Goal: Find specific page/section: Find specific page/section

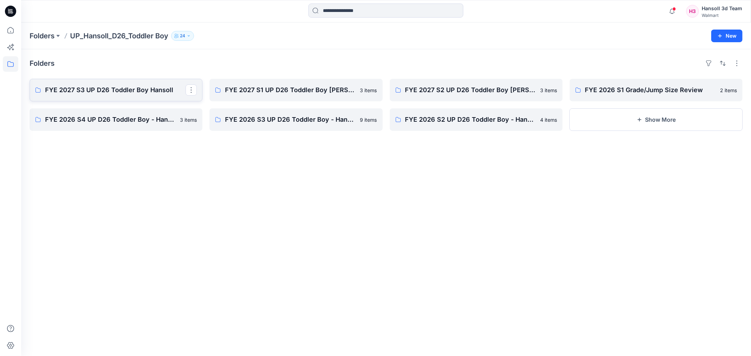
click at [157, 89] on p "FYE 2027 S3 UP D26 Toddler Boy Hansoll" at bounding box center [115, 90] width 140 height 10
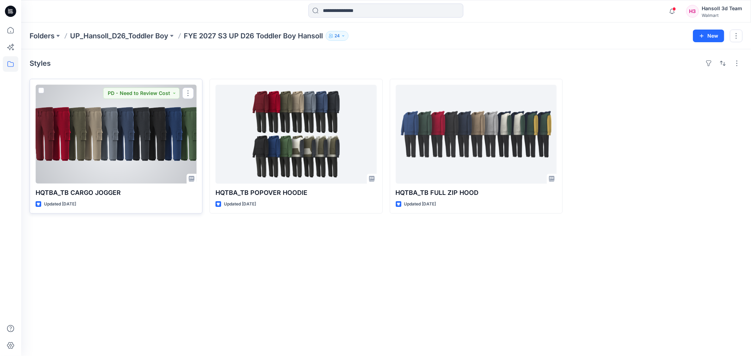
click at [161, 139] on div at bounding box center [116, 134] width 161 height 99
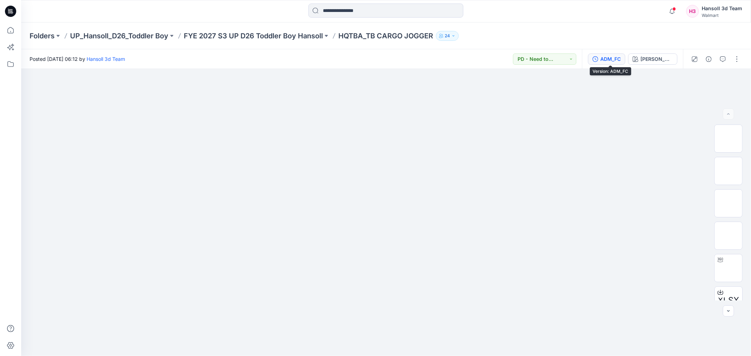
click at [621, 58] on div "ADM_FC" at bounding box center [610, 59] width 20 height 8
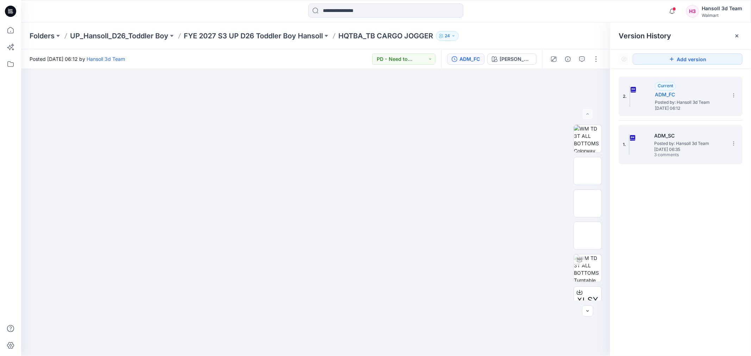
click at [673, 155] on span "3 comments" at bounding box center [678, 155] width 49 height 6
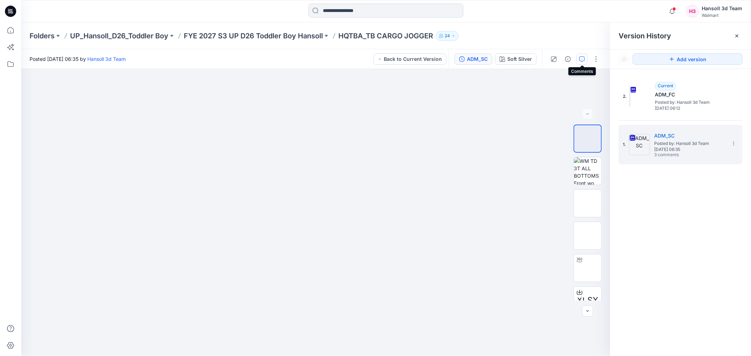
click at [584, 57] on icon "button" at bounding box center [582, 59] width 6 height 6
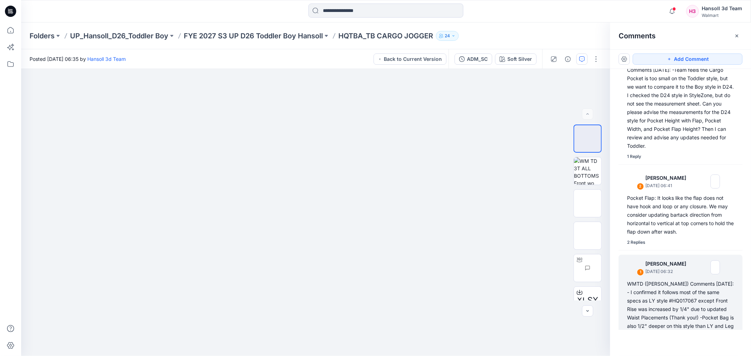
scroll to position [114, 0]
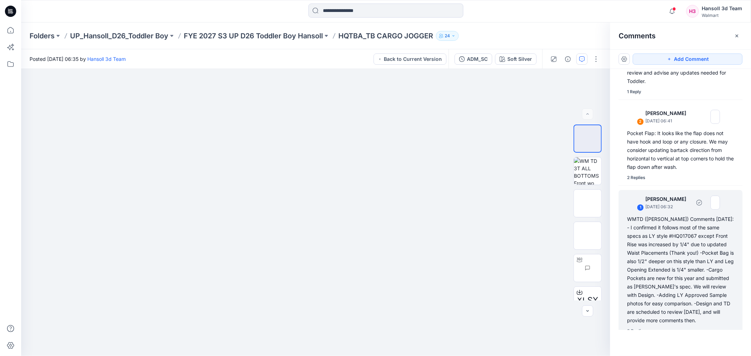
click at [645, 328] on div "3 Replies" at bounding box center [636, 331] width 19 height 7
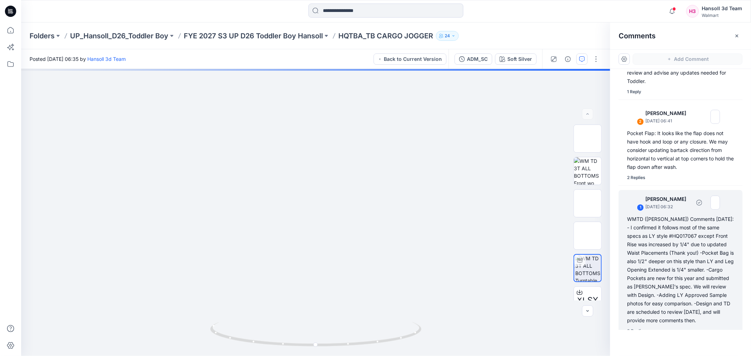
click at [641, 328] on div "3 Replies" at bounding box center [636, 331] width 19 height 7
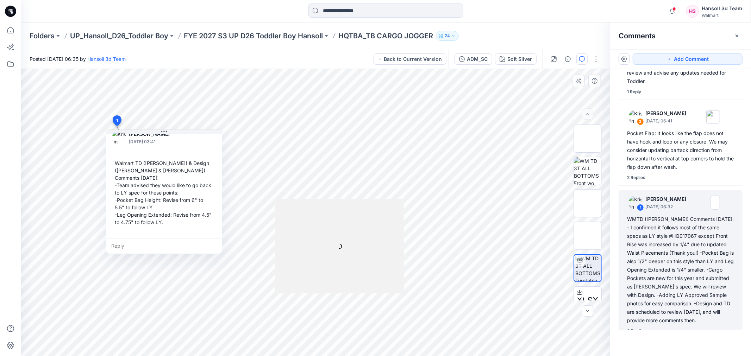
scroll to position [278, 0]
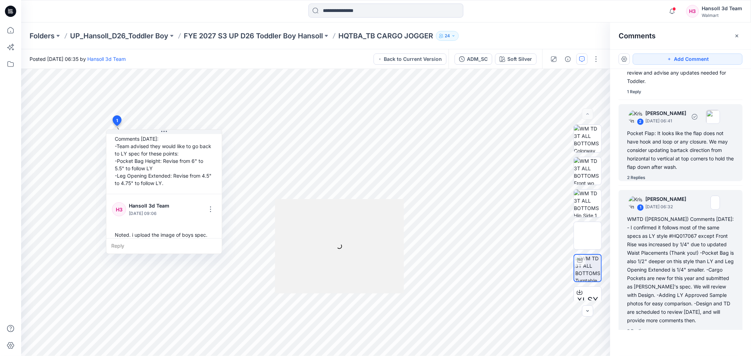
click at [643, 174] on div "2 Replies" at bounding box center [636, 177] width 18 height 7
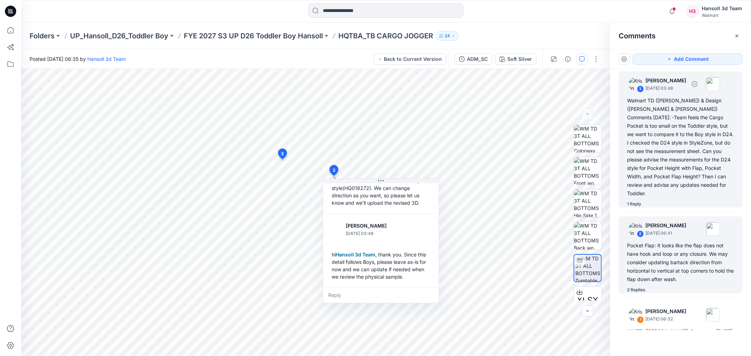
scroll to position [0, 0]
click at [635, 202] on div "1 Reply" at bounding box center [634, 205] width 14 height 7
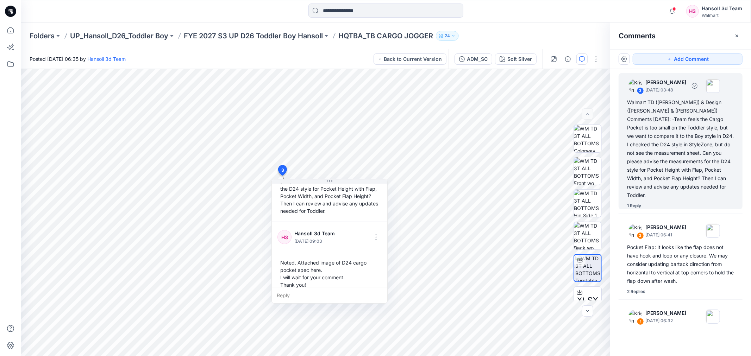
click at [638, 202] on div "1 Reply" at bounding box center [634, 205] width 14 height 7
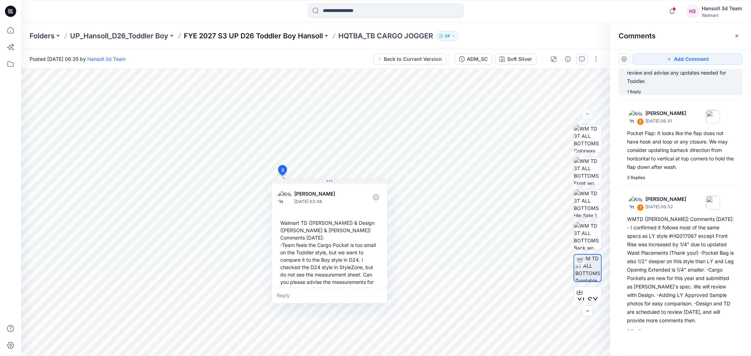
click at [306, 36] on p "FYE 2027 S3 UP D26 Toddler Boy Hansoll" at bounding box center [253, 36] width 139 height 10
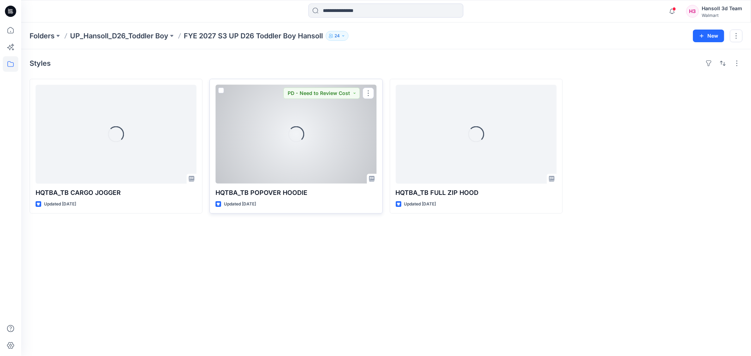
click at [304, 164] on div "Loading..." at bounding box center [295, 134] width 161 height 99
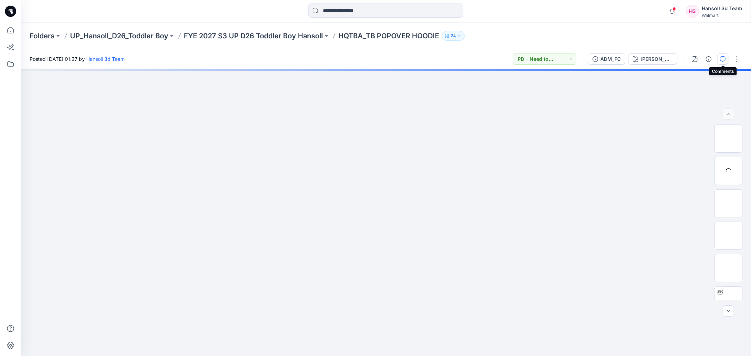
click at [725, 61] on icon "button" at bounding box center [723, 59] width 6 height 6
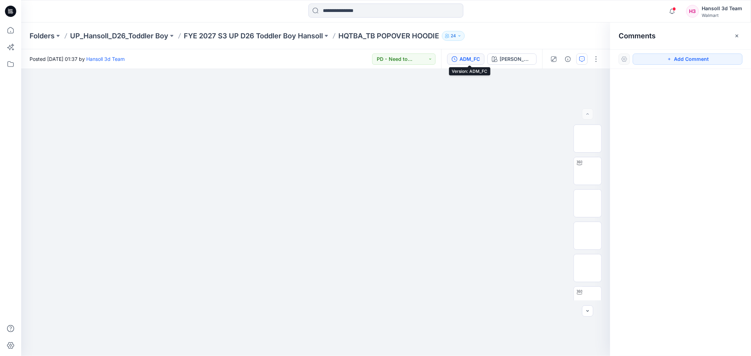
click at [456, 60] on icon "button" at bounding box center [455, 59] width 6 height 6
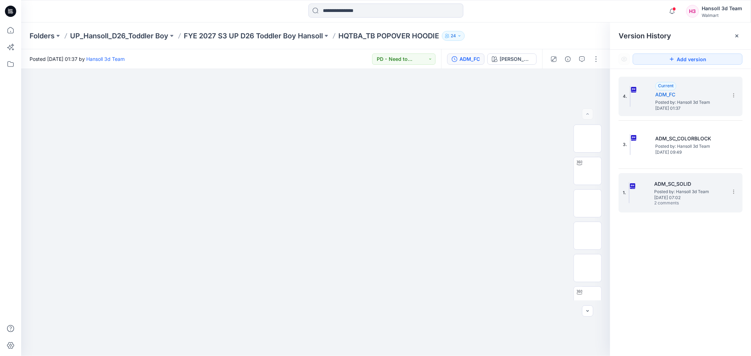
click at [700, 198] on span "[DATE] 07:02" at bounding box center [689, 197] width 70 height 5
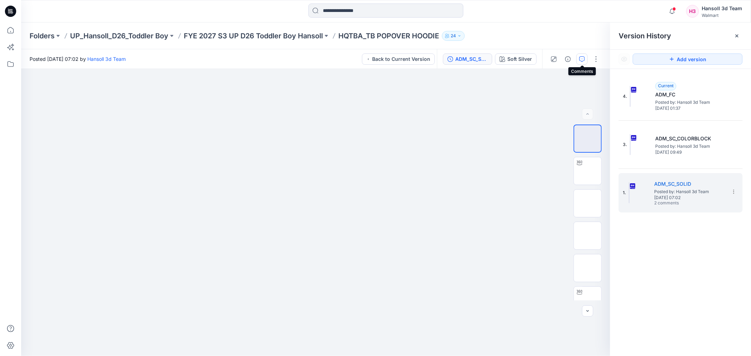
click at [580, 57] on icon "button" at bounding box center [582, 59] width 6 height 6
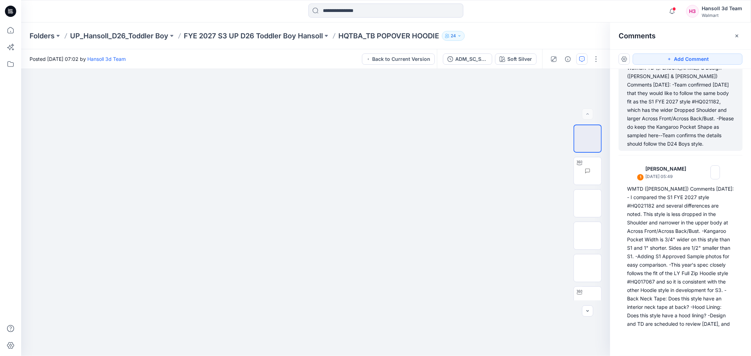
scroll to position [63, 0]
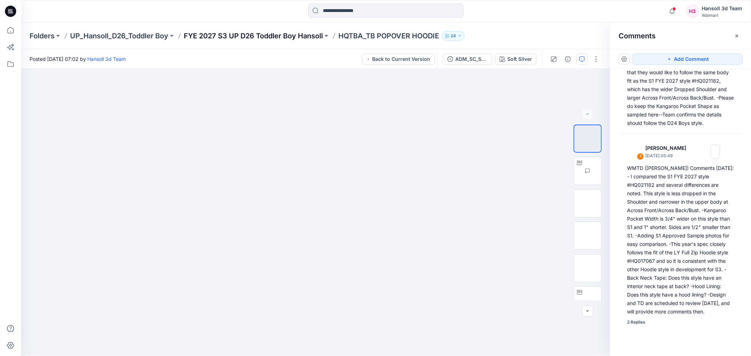
click at [301, 34] on p "FYE 2027 S3 UP D26 Toddler Boy Hansoll" at bounding box center [253, 36] width 139 height 10
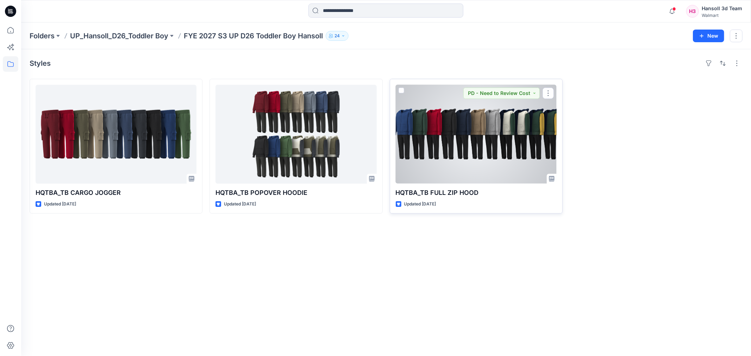
click at [487, 121] on div at bounding box center [476, 134] width 161 height 99
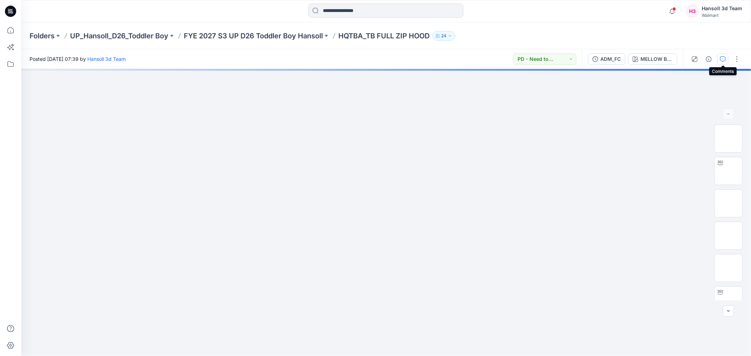
click at [726, 61] on button "button" at bounding box center [722, 59] width 11 height 11
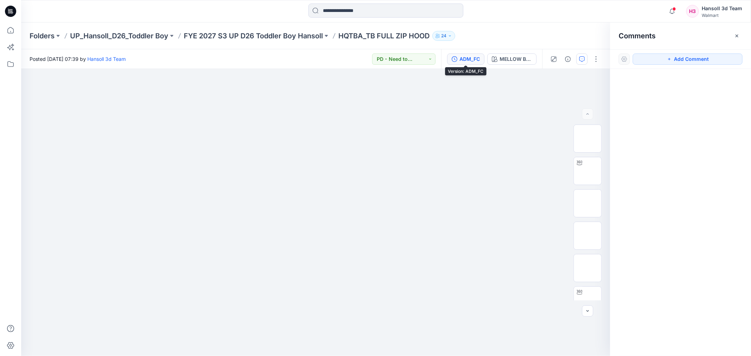
click at [459, 58] on div "ADM_FC" at bounding box center [469, 59] width 20 height 8
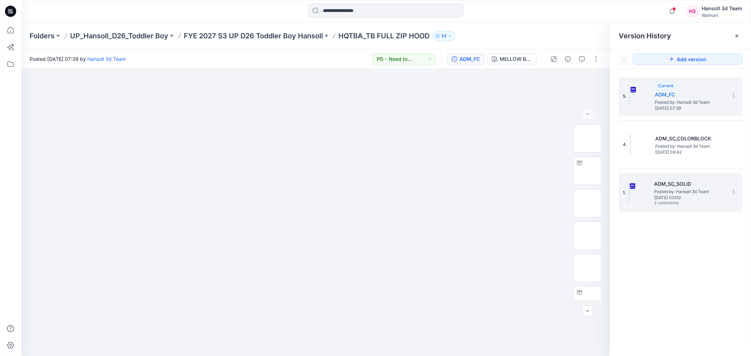
click at [679, 190] on span "Posted by: Hansoll 3d Team" at bounding box center [689, 191] width 70 height 7
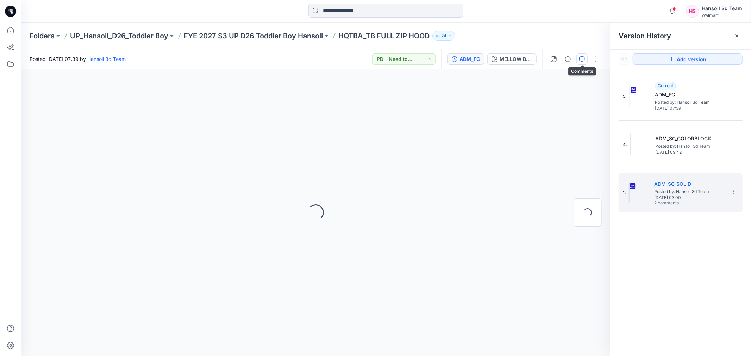
click at [579, 54] on button "button" at bounding box center [581, 59] width 11 height 11
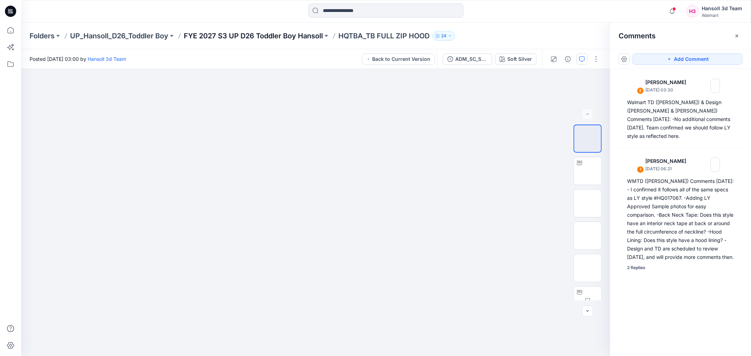
click at [310, 37] on p "FYE 2027 S3 UP D26 Toddler Boy Hansoll" at bounding box center [253, 36] width 139 height 10
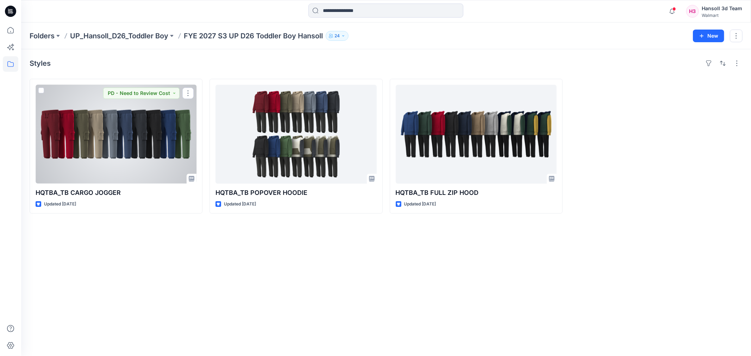
drag, startPoint x: 98, startPoint y: 139, endPoint x: 93, endPoint y: 129, distance: 11.7
click at [98, 139] on div at bounding box center [116, 134] width 161 height 99
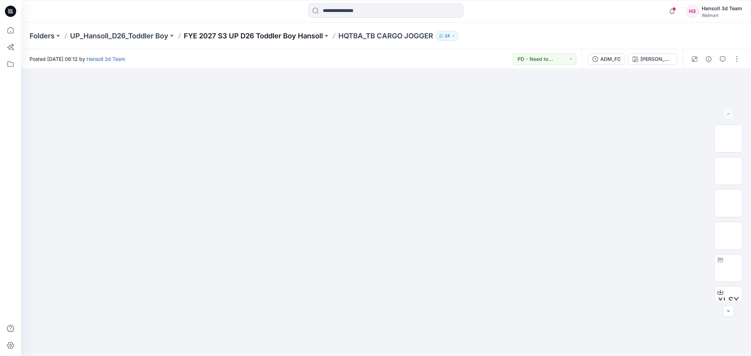
click at [276, 36] on p "FYE 2027 S3 UP D26 Toddler Boy Hansoll" at bounding box center [253, 36] width 139 height 10
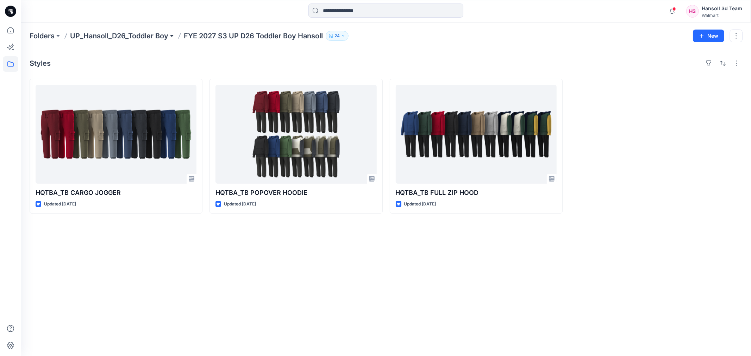
click at [172, 37] on button at bounding box center [171, 36] width 7 height 10
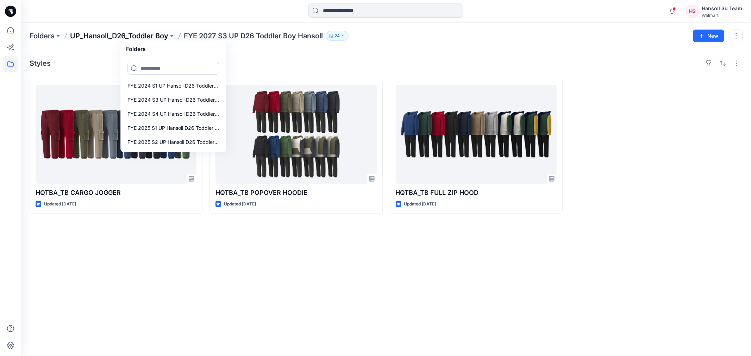
click at [157, 33] on p "UP_Hansoll_D26_Toddler Boy" at bounding box center [119, 36] width 98 height 10
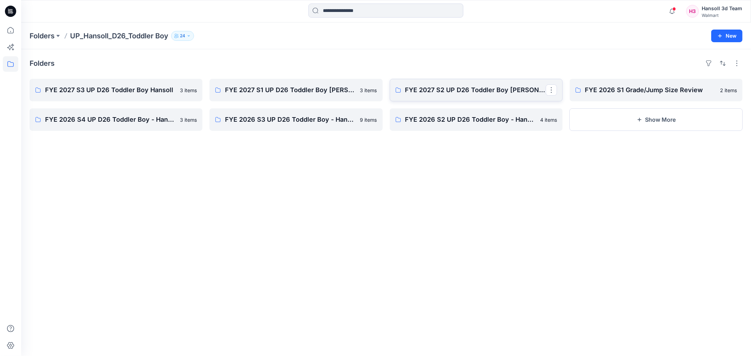
click at [471, 92] on p "FYE 2027 S2 UP D26 Toddler Boy [PERSON_NAME]" at bounding box center [475, 90] width 140 height 10
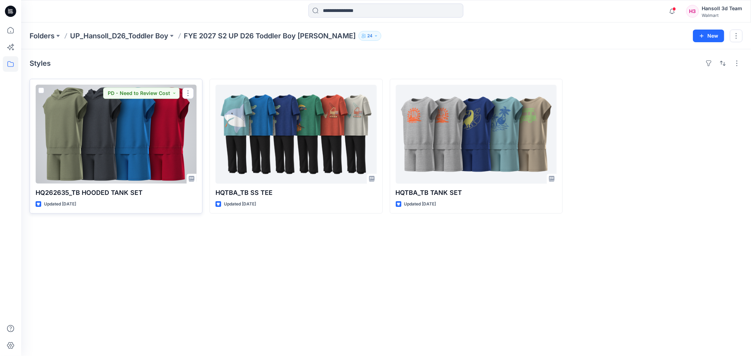
click at [141, 142] on div at bounding box center [116, 134] width 161 height 99
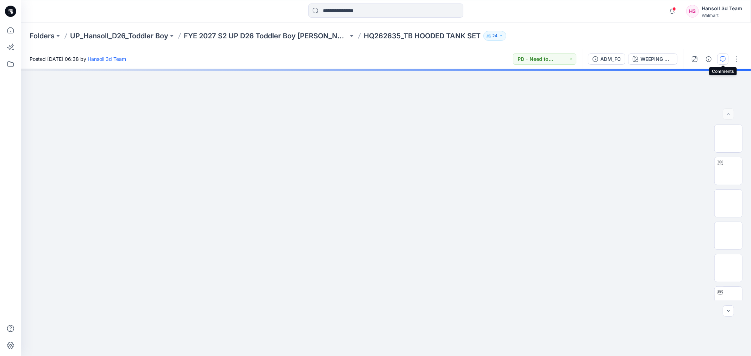
click at [720, 61] on icon "button" at bounding box center [723, 59] width 6 height 6
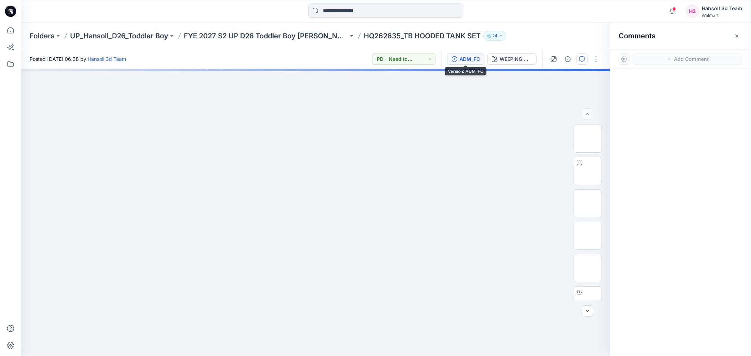
click at [464, 62] on div "ADM_FC" at bounding box center [469, 59] width 20 height 8
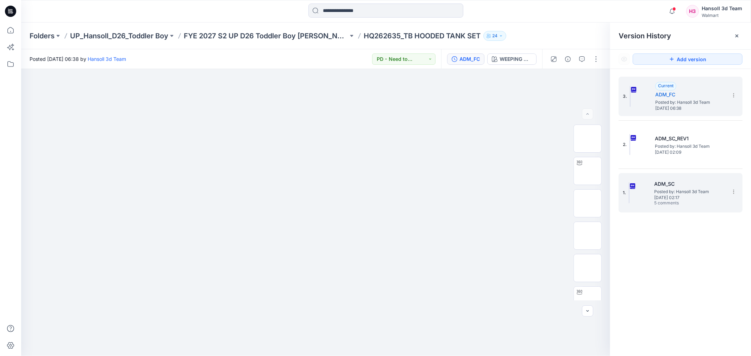
click at [699, 187] on h5 "ADM_SC" at bounding box center [689, 184] width 70 height 8
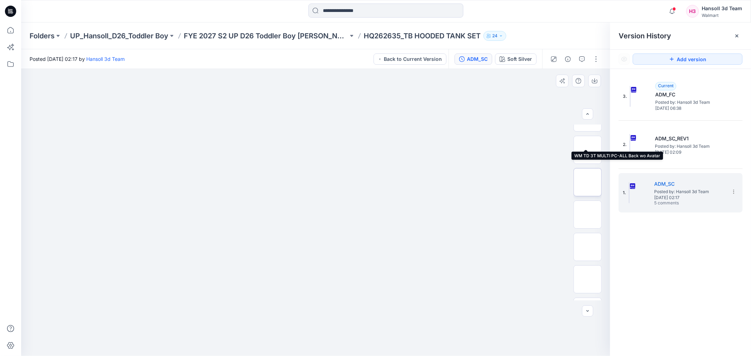
scroll to position [435, 0]
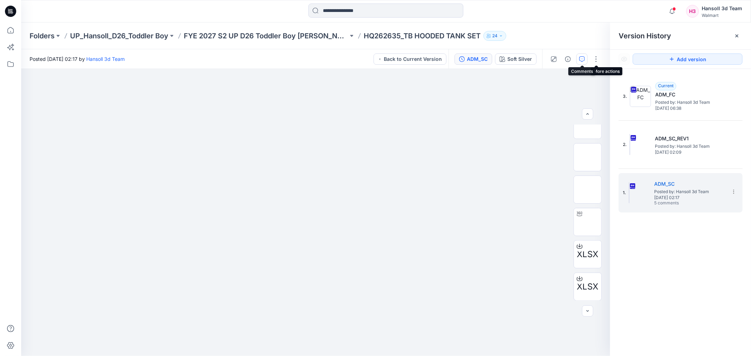
click at [585, 61] on icon "button" at bounding box center [582, 59] width 6 height 6
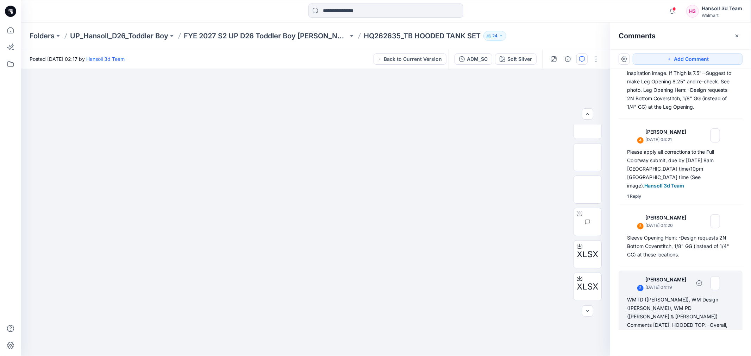
scroll to position [0, 0]
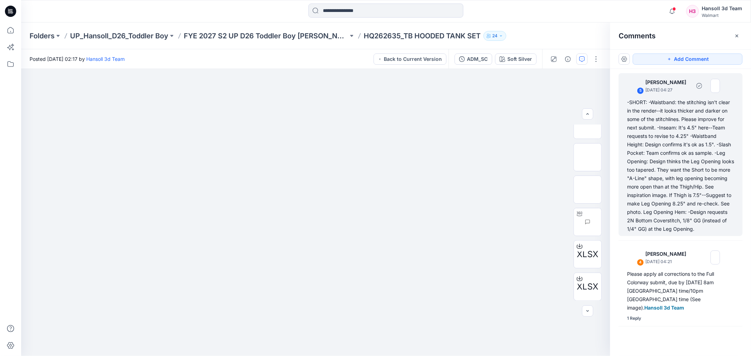
click at [696, 166] on div "-SHORT: -Waistband: the stitching isn't clear in the render--it looks thicker a…" at bounding box center [680, 165] width 107 height 135
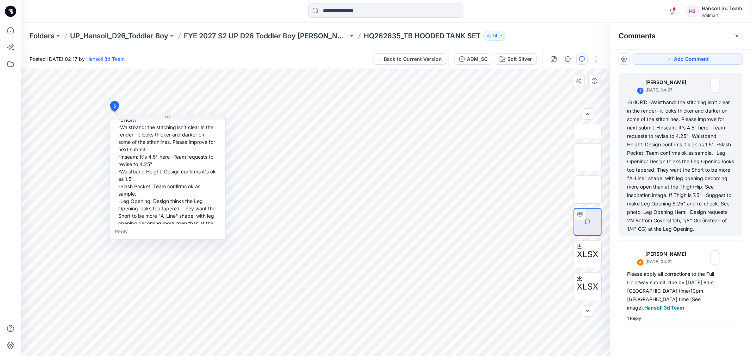
scroll to position [101, 0]
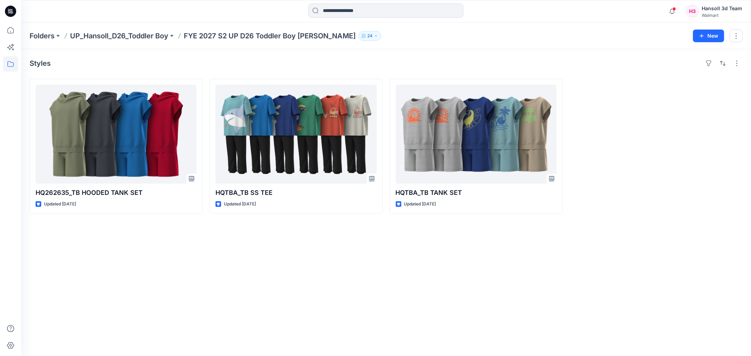
drag, startPoint x: 145, startPoint y: 33, endPoint x: 156, endPoint y: 33, distance: 10.9
click at [145, 33] on p "UP_Hansoll_D26_Toddler Boy" at bounding box center [119, 36] width 98 height 10
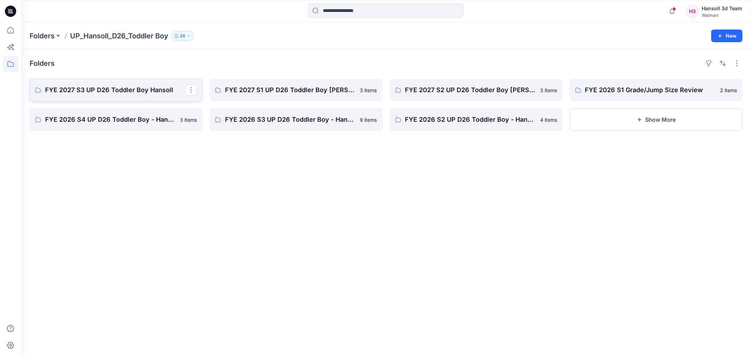
click at [148, 94] on p "FYE 2027 S3 UP D26 Toddler Boy Hansoll" at bounding box center [115, 90] width 140 height 10
